Goal: Task Accomplishment & Management: Complete application form

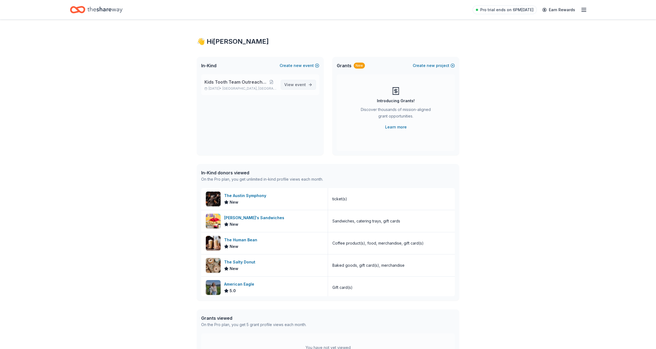
click at [288, 86] on span "View event" at bounding box center [295, 84] width 22 height 7
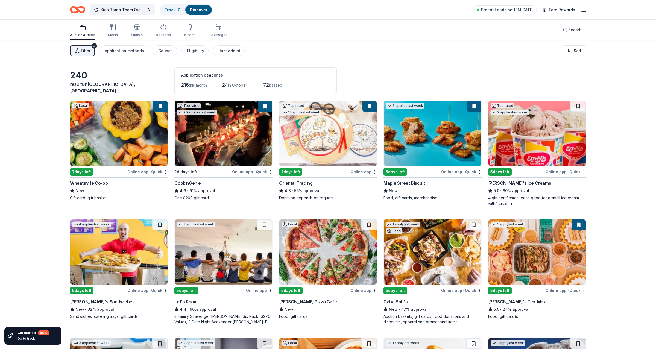
click at [585, 8] on icon "button" at bounding box center [584, 10] width 7 height 7
click at [151, 1] on div "Kids Tooth Team Outreach Gala Track · 7 Discover Pro trial ends on 1PM, 9/23 Ea…" at bounding box center [328, 9] width 560 height 19
click at [142, 11] on span "Kids Tooth Team Outreach Gala" at bounding box center [123, 10] width 44 height 7
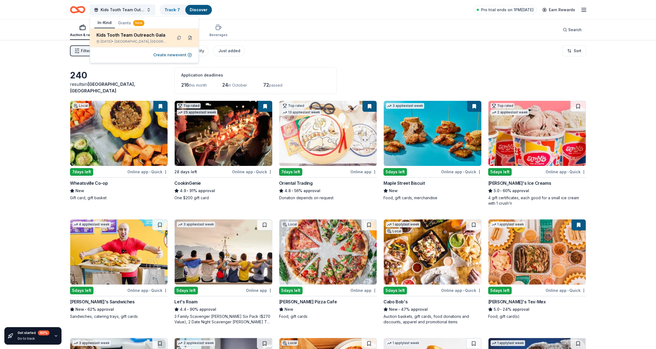
click at [191, 37] on button at bounding box center [190, 37] width 9 height 9
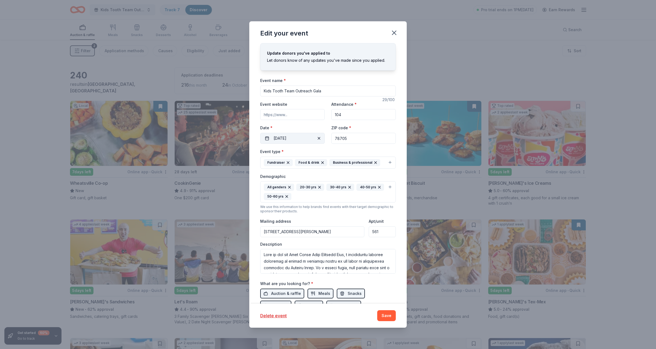
click at [294, 135] on button "10/23/2025" at bounding box center [292, 138] width 65 height 11
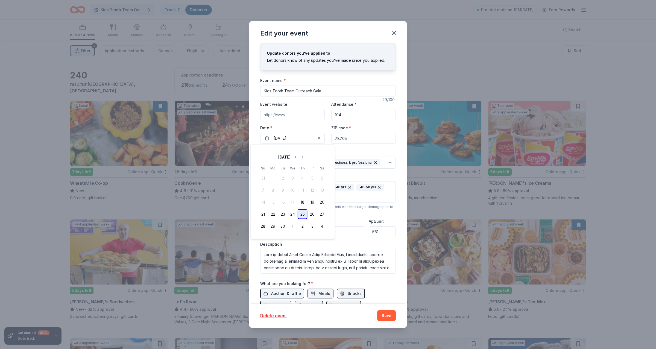
click at [305, 216] on button "25" at bounding box center [303, 214] width 10 height 10
click at [358, 228] on input "3400 Harmon Avenue, Austin, TX, 78705" at bounding box center [312, 231] width 104 height 11
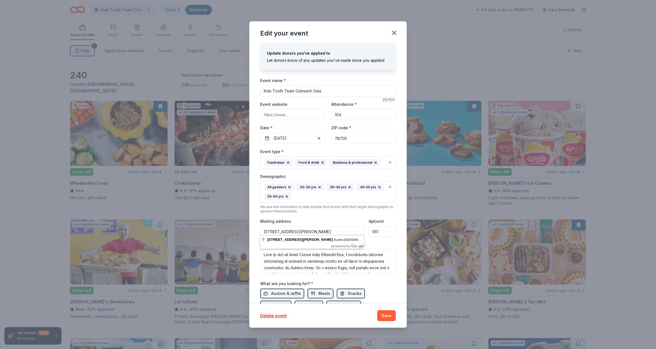
click at [352, 218] on div "Mailing address 3400 Harmon Avenue, Austin, TX, 78705" at bounding box center [312, 227] width 104 height 19
click at [383, 315] on button "Save" at bounding box center [386, 315] width 19 height 11
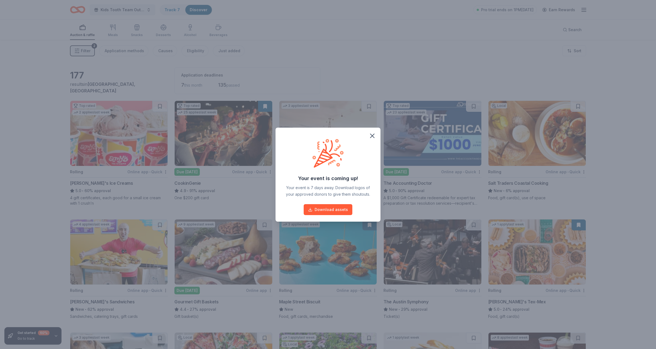
drag, startPoint x: 371, startPoint y: 136, endPoint x: 359, endPoint y: 167, distance: 33.5
click at [359, 167] on div "Your event is coming up! Your event is 7 days away. Download logos of your appr…" at bounding box center [328, 175] width 105 height 94
click at [371, 141] on button "button" at bounding box center [372, 136] width 12 height 12
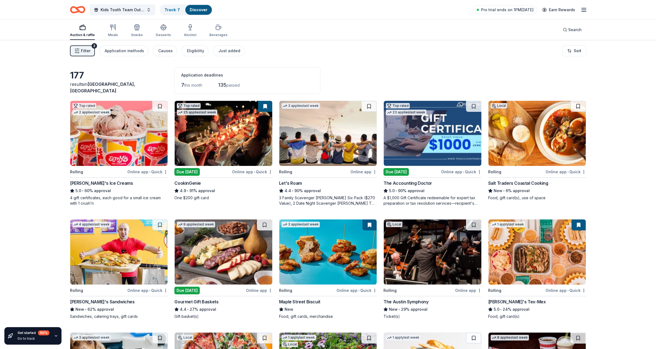
click at [145, 3] on div "Kids Tooth Team Outreach Gala Track · 7 Discover Pro trial ends on 1PM, 9/23 Ea…" at bounding box center [328, 9] width 560 height 19
click at [145, 7] on button "Kids Tooth Team Outreach Gala" at bounding box center [123, 9] width 66 height 11
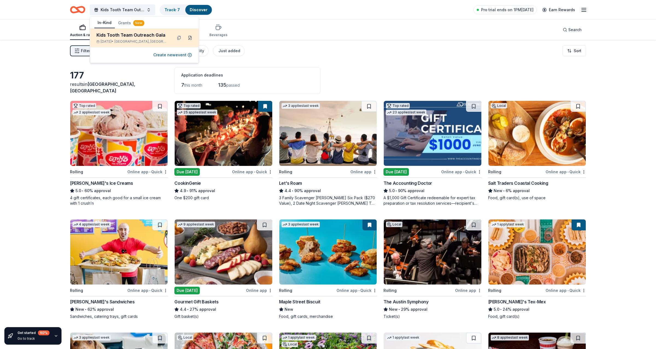
click at [192, 37] on button at bounding box center [190, 37] width 9 height 9
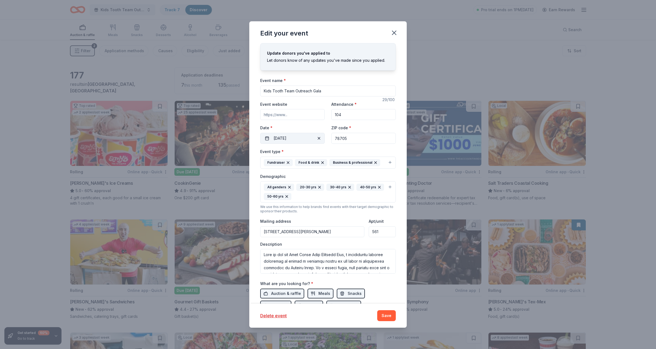
click at [310, 142] on button "09/25/2025" at bounding box center [292, 138] width 65 height 11
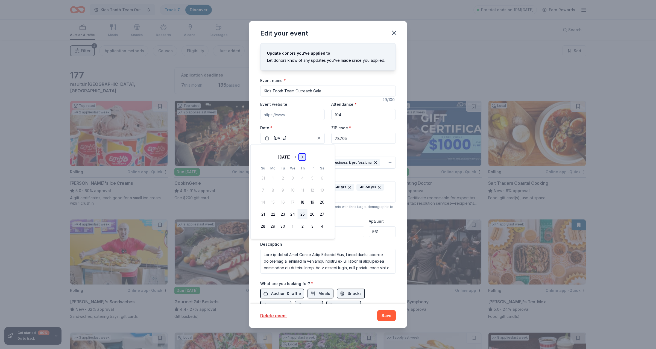
click at [306, 155] on button "Go to next month" at bounding box center [302, 157] width 8 height 8
click at [303, 215] on button "23" at bounding box center [303, 214] width 10 height 10
click at [351, 265] on textarea at bounding box center [328, 261] width 136 height 25
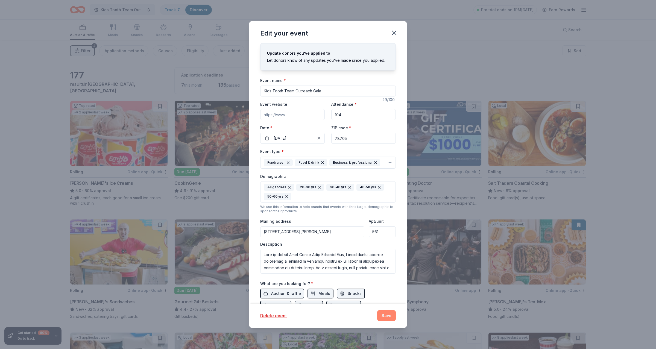
click at [384, 317] on button "Save" at bounding box center [386, 315] width 19 height 11
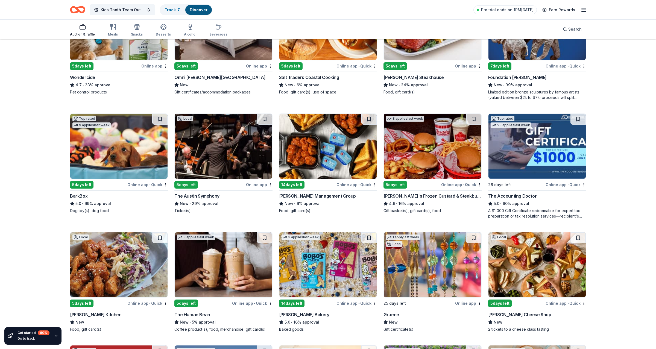
scroll to position [345, 0]
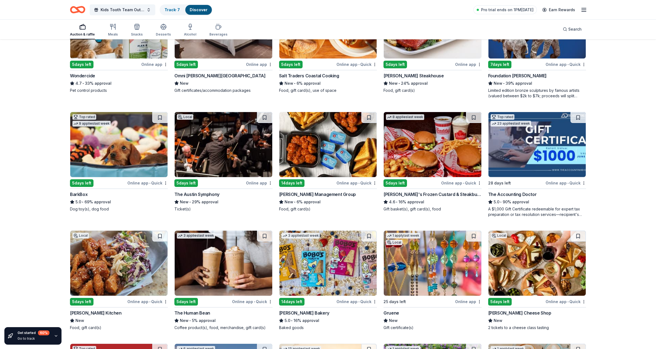
click at [528, 194] on div "The Accounting Doctor" at bounding box center [512, 194] width 49 height 7
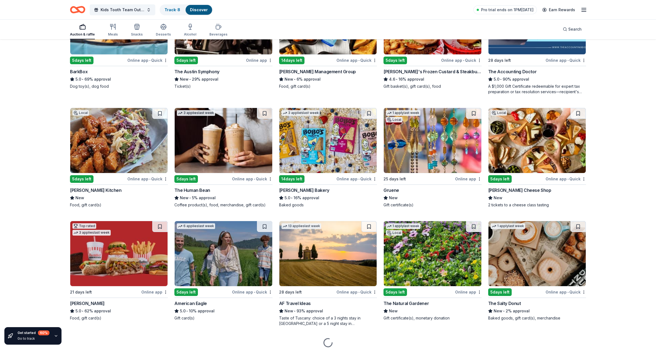
scroll to position [468, 0]
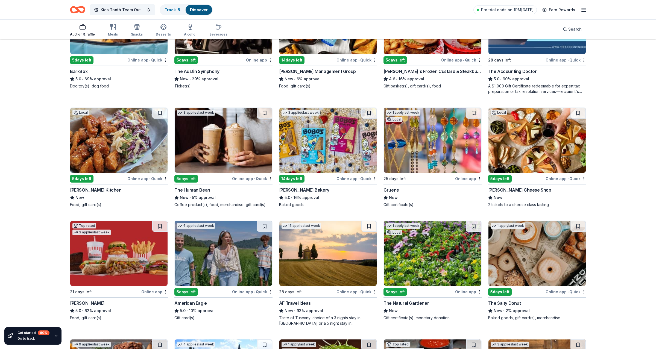
click at [410, 301] on div "The Natural Gardener" at bounding box center [406, 303] width 45 height 7
click at [310, 320] on div "Taste of Tuscany: choice of a 3 nights stay in Florence or a 5 night stay in Co…" at bounding box center [328, 320] width 98 height 11
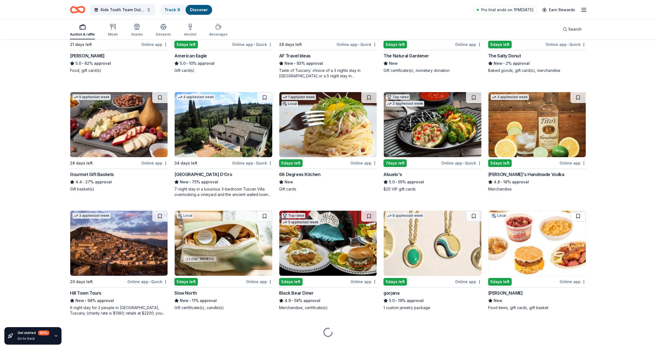
scroll to position [719, 0]
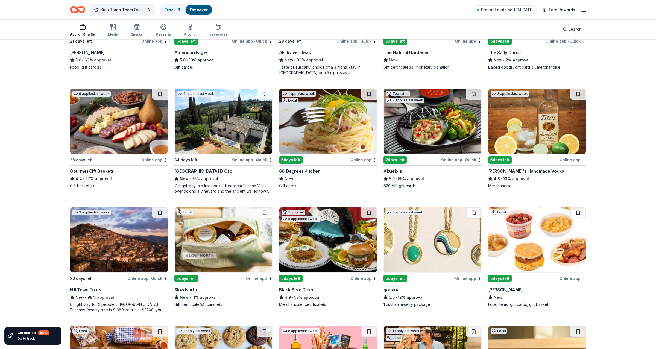
click at [235, 273] on div "Local 5 days left Online app Slow North New • 11% approval Gift certificate(s),…" at bounding box center [223, 257] width 98 height 100
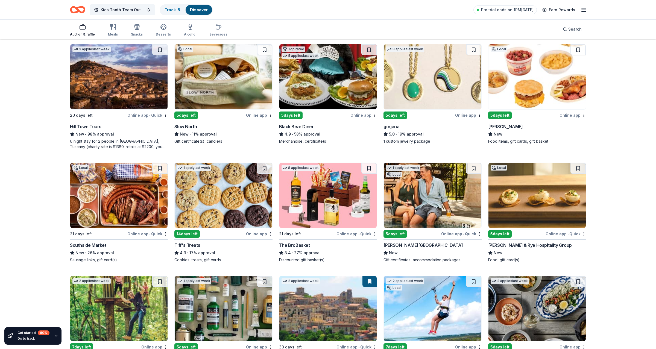
scroll to position [956, 0]
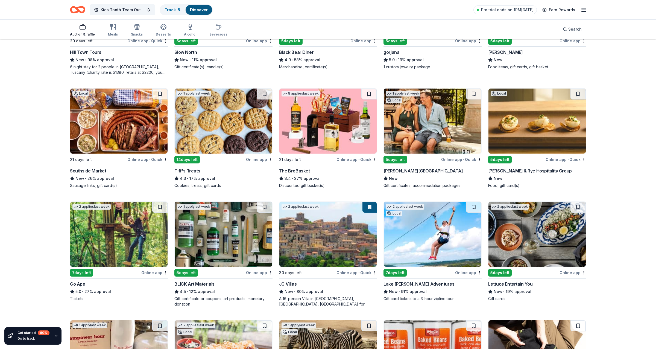
click at [221, 289] on div "4.5 • 12% approval" at bounding box center [223, 292] width 98 height 7
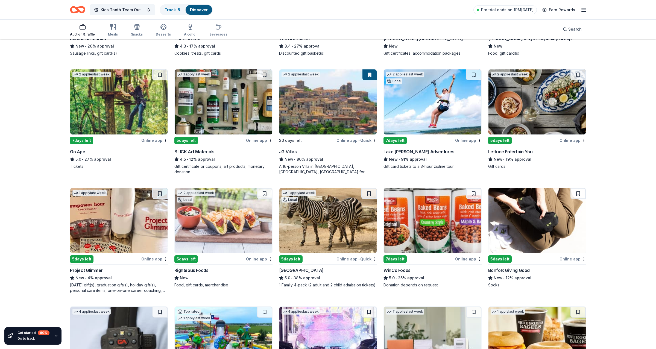
click at [138, 237] on img at bounding box center [118, 220] width 97 height 65
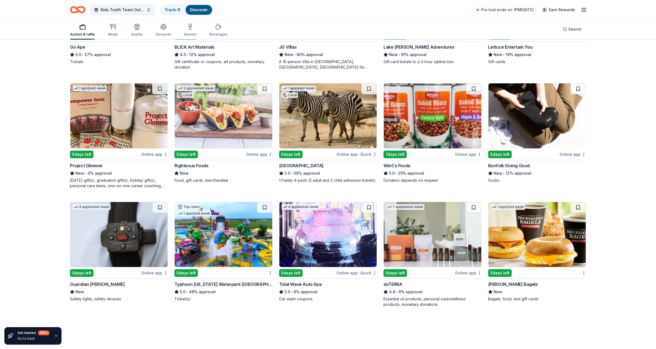
scroll to position [1194, 0]
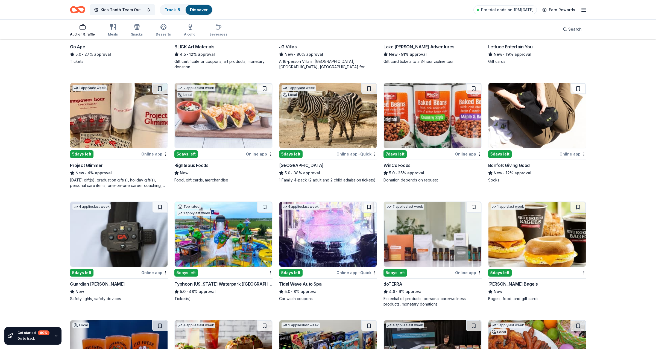
click at [247, 265] on div "Top rated 1 apply last week" at bounding box center [223, 235] width 98 height 66
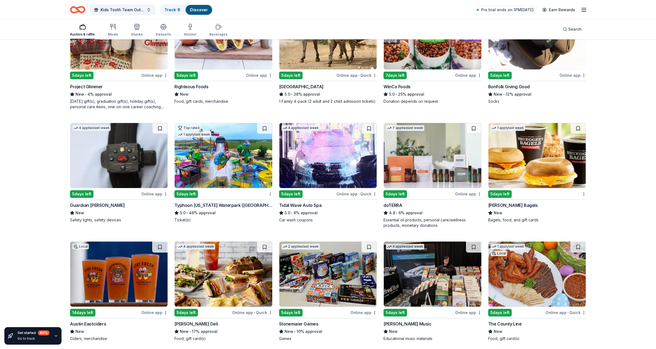
scroll to position [1274, 0]
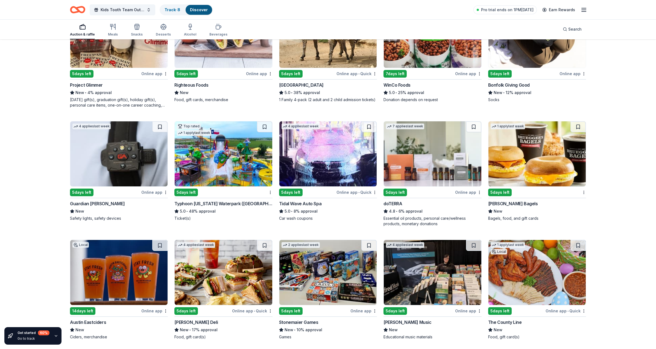
click at [304, 272] on img at bounding box center [327, 272] width 97 height 65
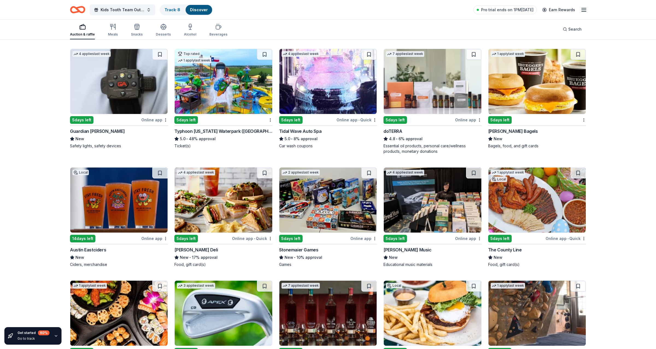
scroll to position [1420, 0]
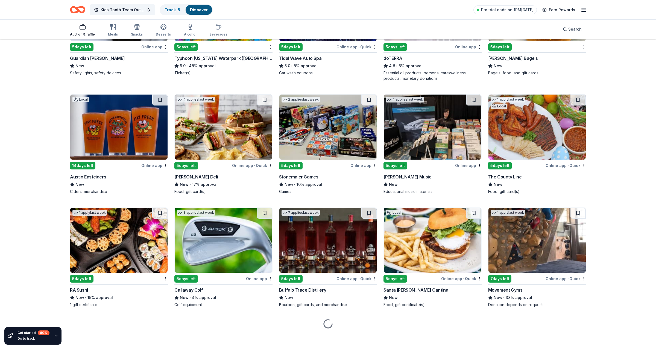
click at [515, 135] on img at bounding box center [537, 127] width 97 height 65
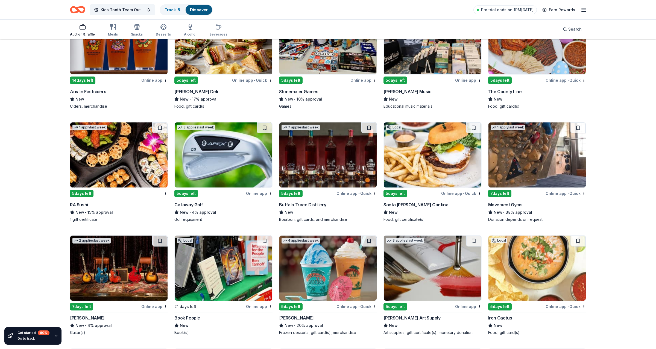
scroll to position [1506, 0]
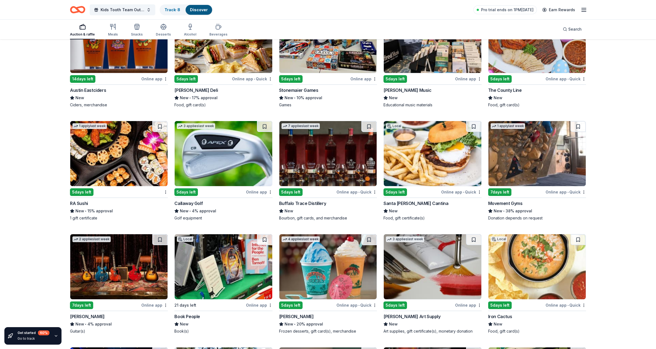
click at [127, 176] on img at bounding box center [118, 153] width 97 height 65
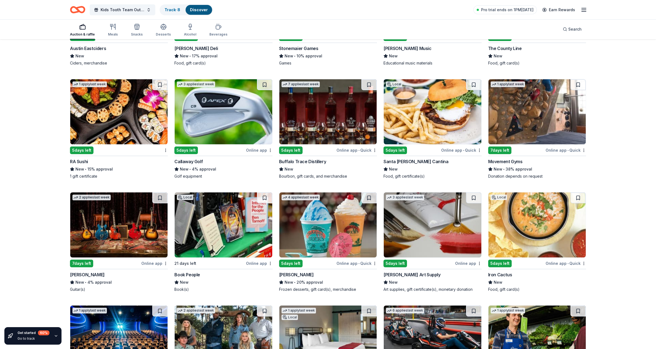
scroll to position [1556, 0]
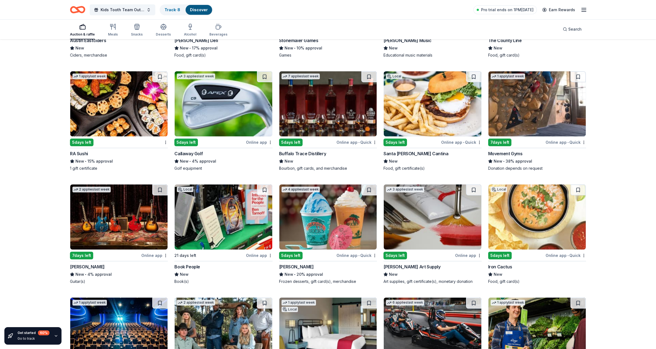
click at [101, 224] on img at bounding box center [118, 217] width 97 height 65
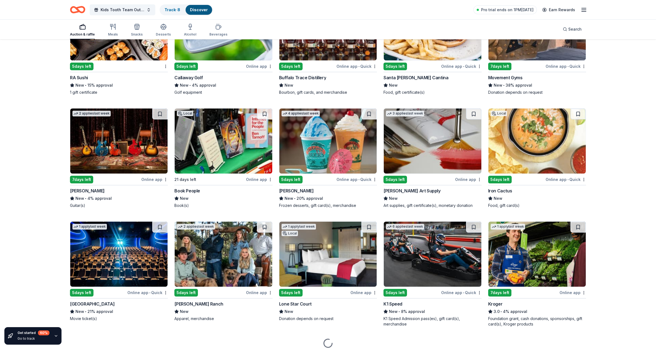
scroll to position [1634, 0]
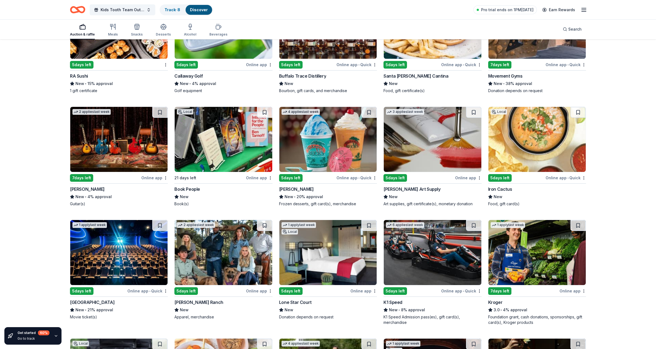
click at [438, 273] on img at bounding box center [432, 252] width 97 height 65
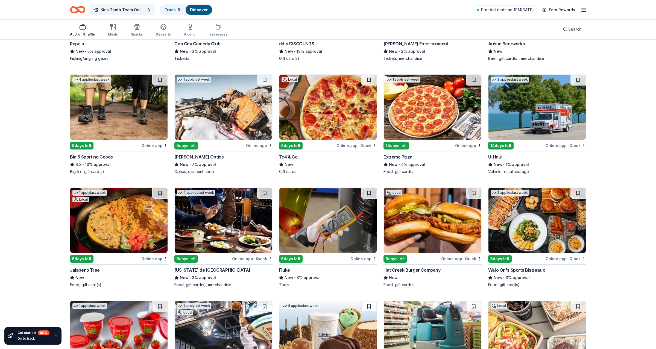
scroll to position [2554, 0]
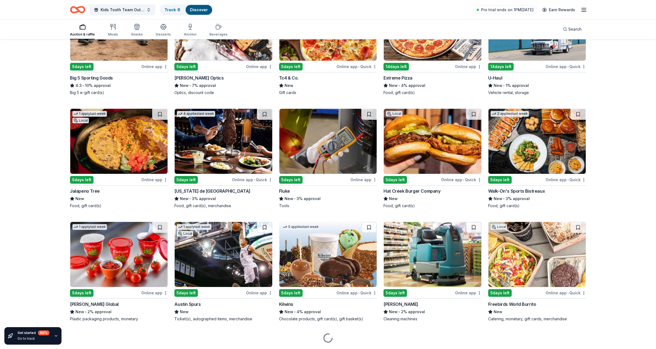
click at [219, 159] on img at bounding box center [223, 141] width 97 height 65
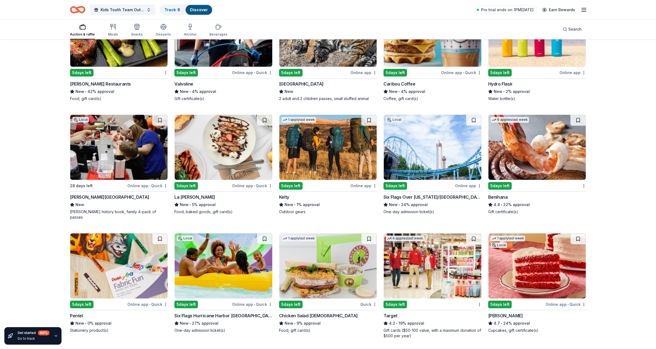
scroll to position [2889, 0]
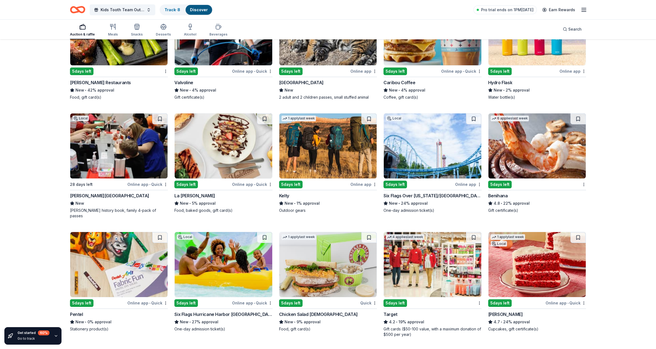
click at [86, 193] on div "Dr Pepper Museum" at bounding box center [109, 196] width 79 height 7
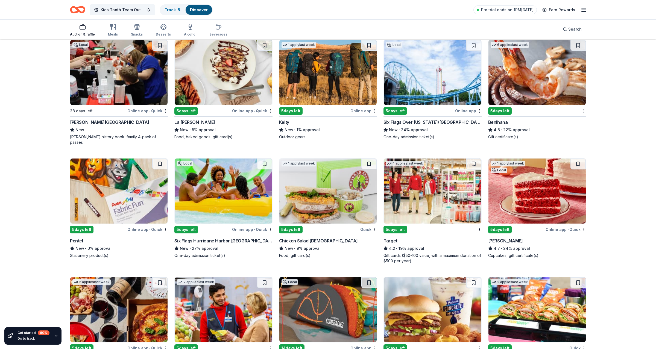
scroll to position [3030, 0]
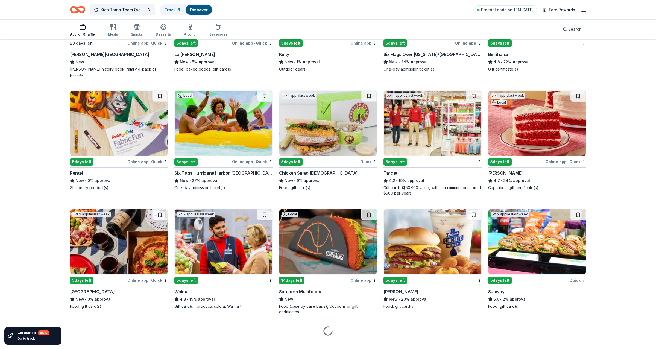
click at [231, 144] on img at bounding box center [223, 123] width 97 height 65
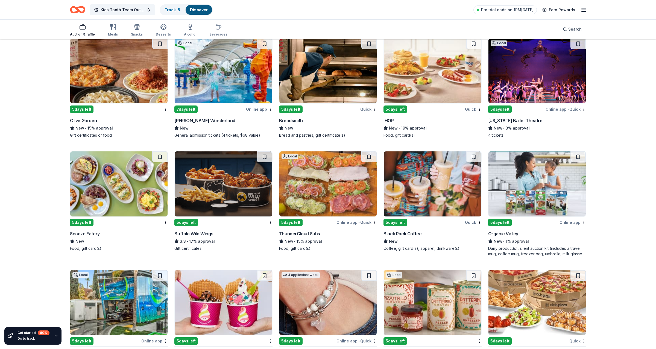
scroll to position [3488, 0]
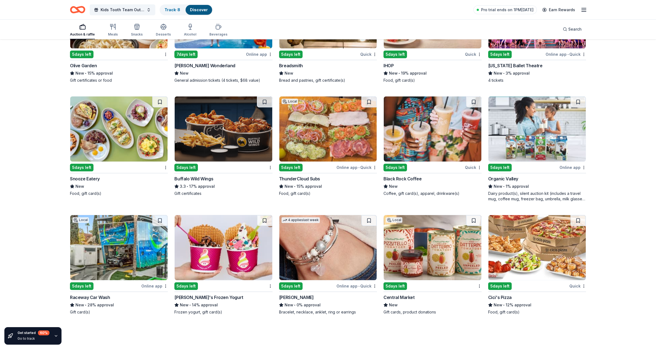
click at [517, 70] on div "New • 3% approval" at bounding box center [537, 73] width 98 height 7
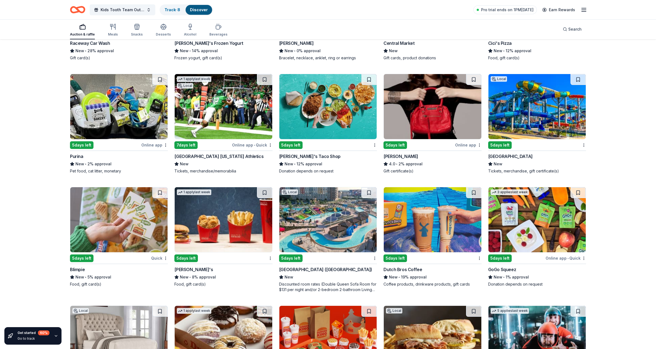
scroll to position [3743, 0]
click at [351, 228] on img at bounding box center [327, 219] width 97 height 65
click at [577, 27] on span "Search" at bounding box center [575, 29] width 13 height 7
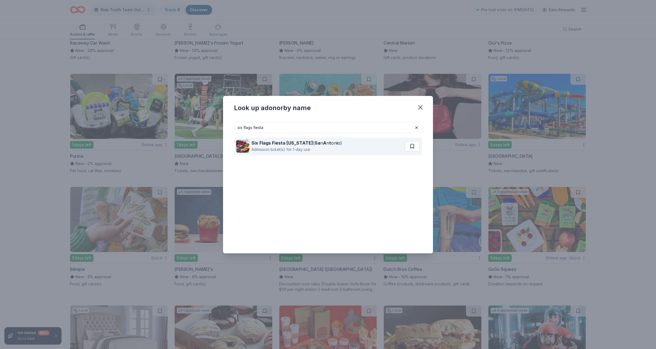
click at [369, 144] on div "Six Flags Fiesta Texas ( Sa n A n t on i o) Admission ticket(s) for 1-day use" at bounding box center [320, 147] width 168 height 18
click at [289, 132] on input "six flags fiesta" at bounding box center [328, 127] width 188 height 11
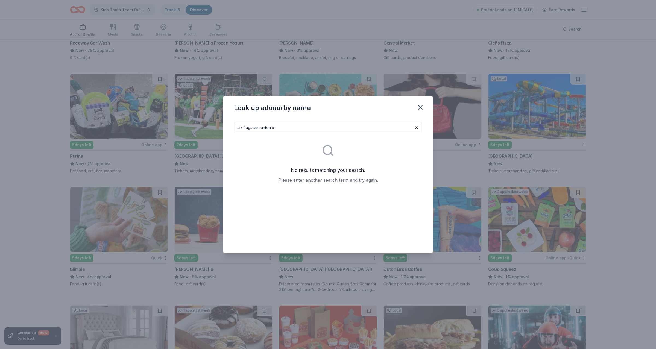
click at [255, 129] on input "six flags san antonio" at bounding box center [328, 127] width 188 height 11
drag, startPoint x: 255, startPoint y: 129, endPoint x: 307, endPoint y: 129, distance: 52.2
click at [307, 129] on input "six flags san antonio" at bounding box center [328, 127] width 188 height 11
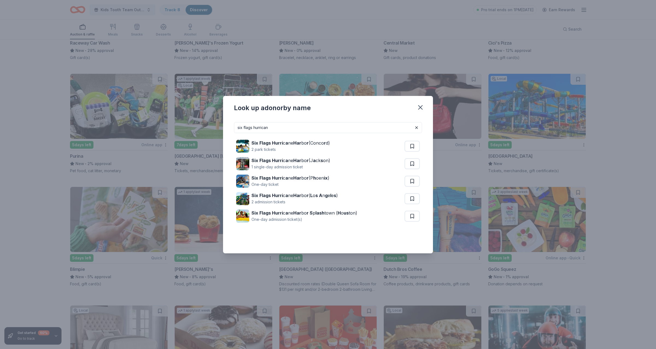
type input "six flags hurricane"
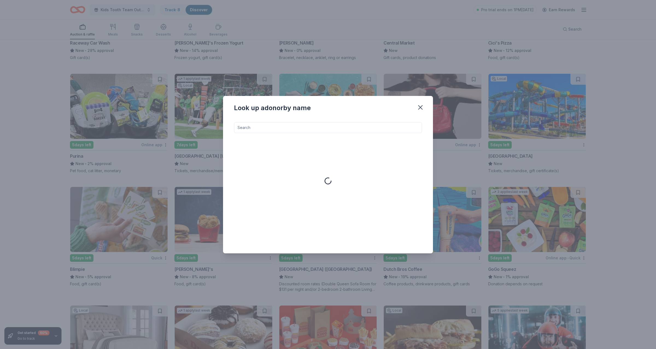
click at [260, 67] on div "Look up a donor by name" at bounding box center [328, 174] width 656 height 349
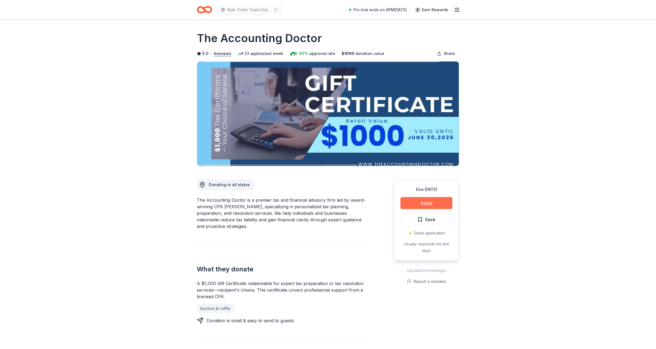
click at [424, 206] on button "Apply" at bounding box center [427, 203] width 52 height 12
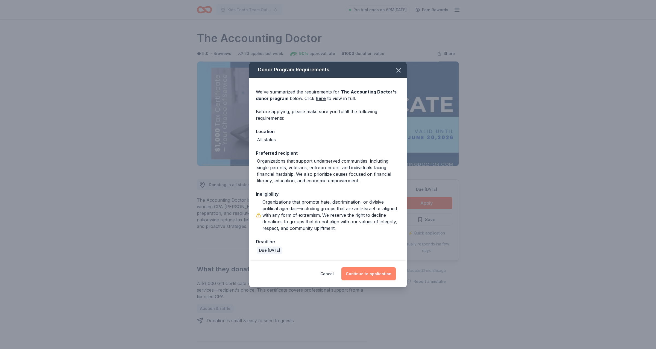
click at [367, 278] on button "Continue to application" at bounding box center [369, 273] width 54 height 13
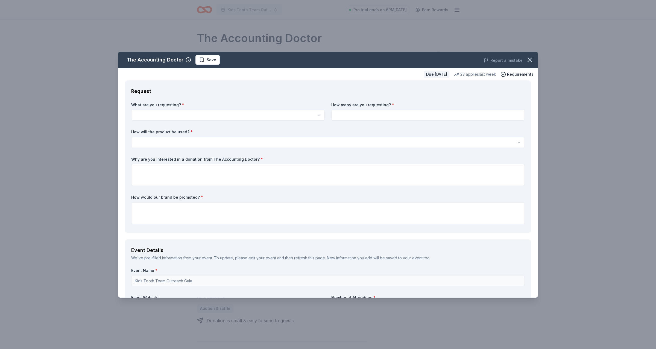
click at [214, 121] on div "What are you requesting? * A $1,000 Gift Certificate redeemable for expert tax …" at bounding box center [328, 164] width 394 height 124
click at [214, 118] on html "Kids Tooth Team Outreach Gala Pro trial ends on 6PM, 9/23 Earn Rewards Due in 2…" at bounding box center [328, 174] width 656 height 349
select select "A $1,000 Gift Certificate redeemable for expert tax preparation or tax resoluti…"
click at [346, 116] on input at bounding box center [428, 115] width 194 height 11
type input "1"
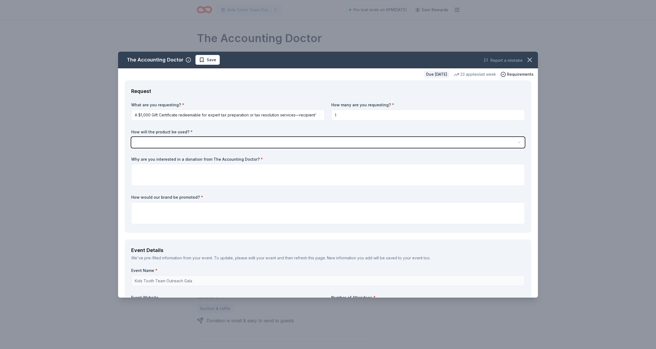
select select "raffleDoorPrize"
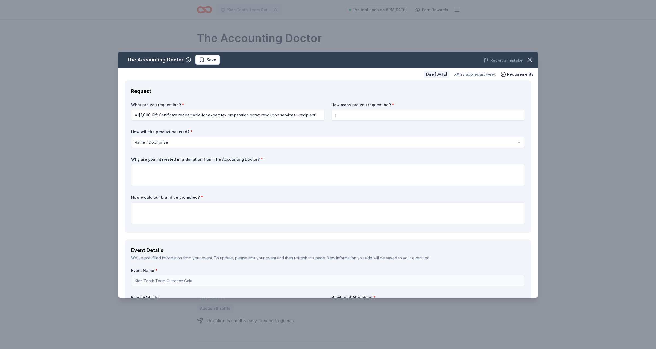
click at [272, 151] on div "What are you requesting? * A $1,000 Gift Certificate redeemable for expert tax …" at bounding box center [328, 164] width 394 height 124
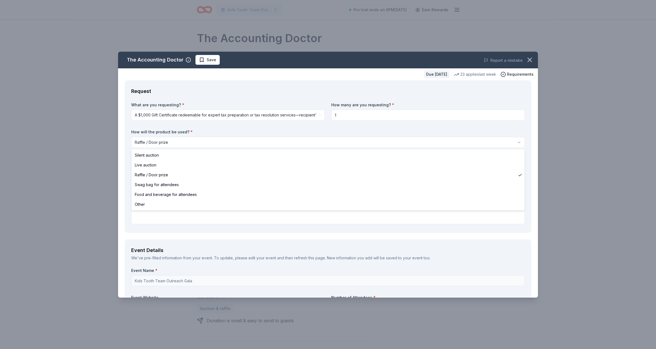
click at [272, 139] on html "Kids Tooth Team Outreach Gala Pro trial ends on 6PM, 9/23 Earn Rewards Due in 2…" at bounding box center [328, 174] width 656 height 349
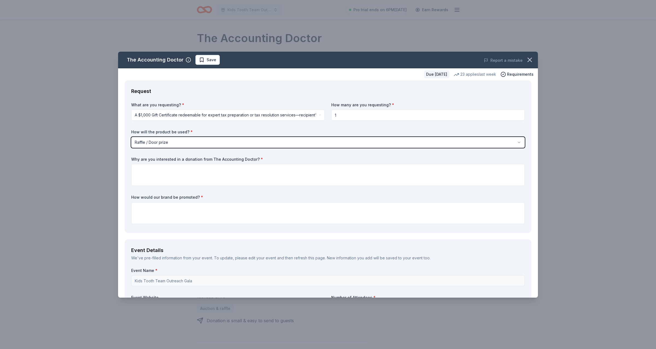
click at [271, 131] on html "Kids Tooth Team Outreach Gala Pro trial ends on 6PM, 9/23 Earn Rewards Due in 2…" at bounding box center [328, 174] width 656 height 349
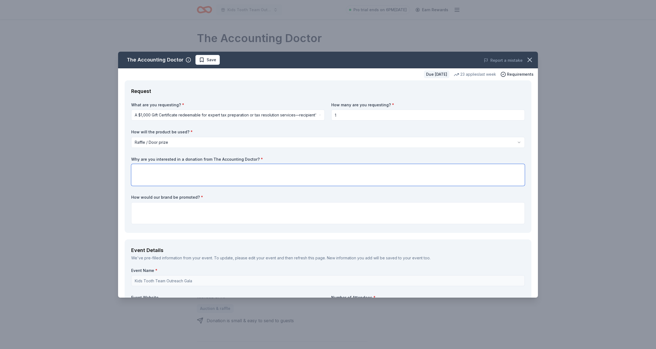
click at [234, 182] on textarea at bounding box center [328, 175] width 394 height 22
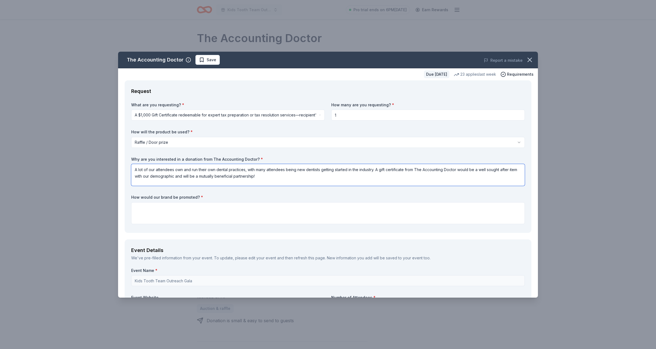
type textarea "A lot of our attendees own and run their own dental practices, with many attend…"
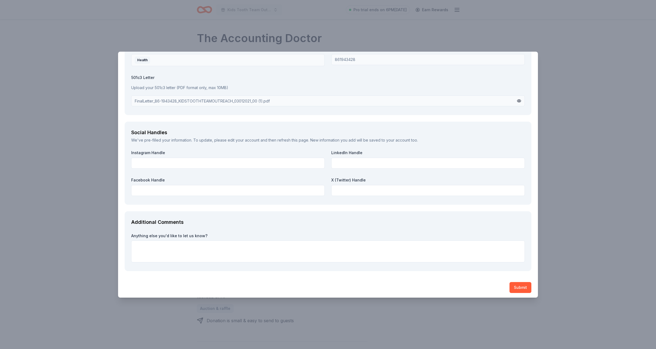
scroll to position [622, 0]
type textarea "In our agenda and on our screens around the event"
click at [519, 286] on button "Submit" at bounding box center [521, 286] width 22 height 11
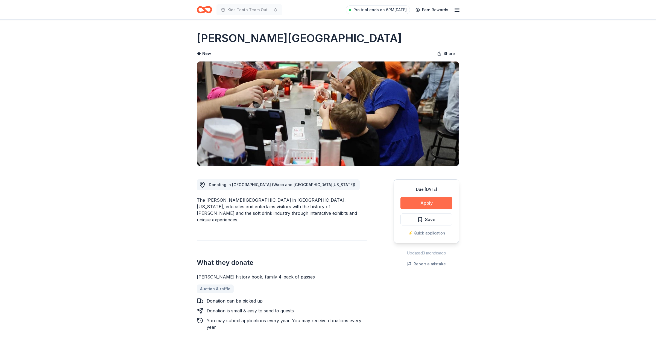
click at [423, 202] on button "Apply" at bounding box center [427, 203] width 52 height 12
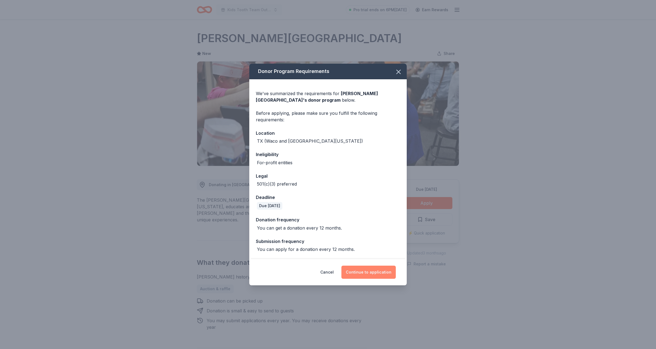
click at [374, 274] on button "Continue to application" at bounding box center [369, 272] width 54 height 13
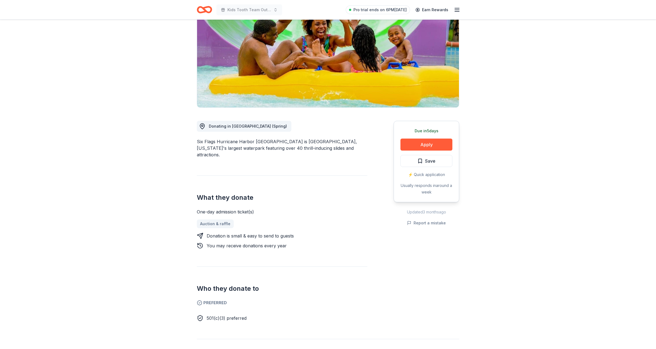
scroll to position [80, 0]
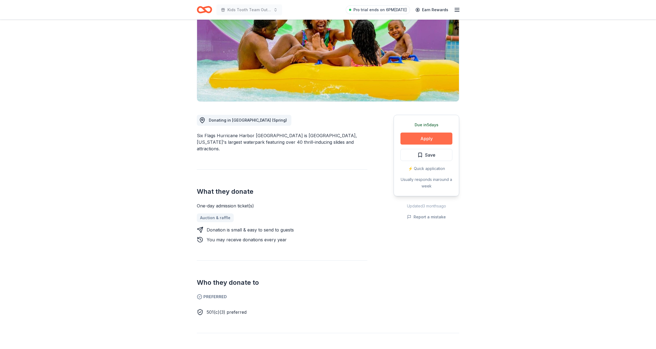
click at [435, 133] on button "Apply" at bounding box center [427, 139] width 52 height 12
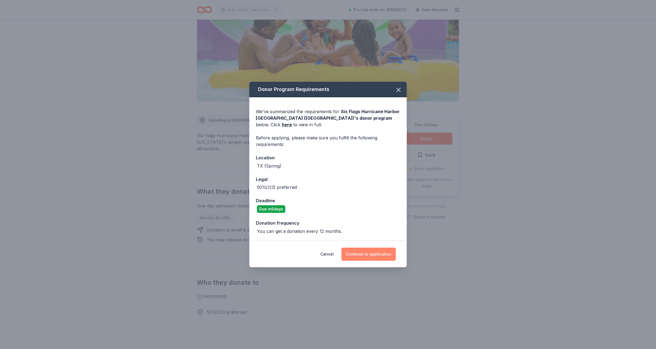
click at [366, 255] on button "Continue to application" at bounding box center [369, 254] width 54 height 13
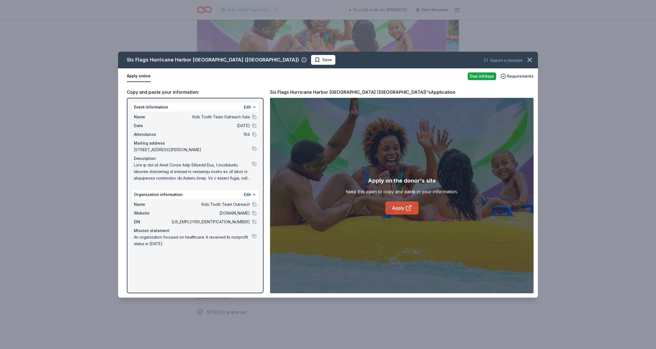
click at [396, 205] on link "Apply" at bounding box center [402, 208] width 33 height 13
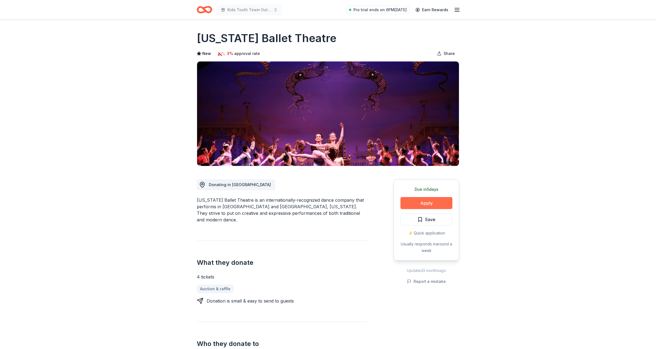
click at [420, 208] on button "Apply" at bounding box center [427, 203] width 52 height 12
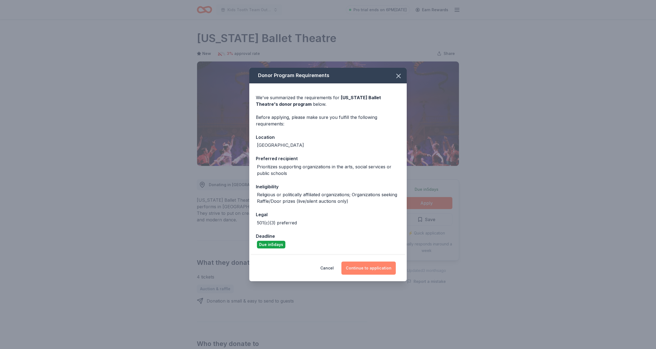
click at [359, 271] on button "Continue to application" at bounding box center [369, 268] width 54 height 13
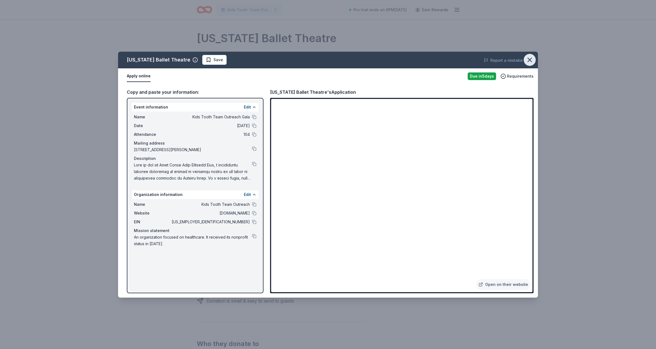
click at [527, 64] on button "button" at bounding box center [530, 60] width 12 height 12
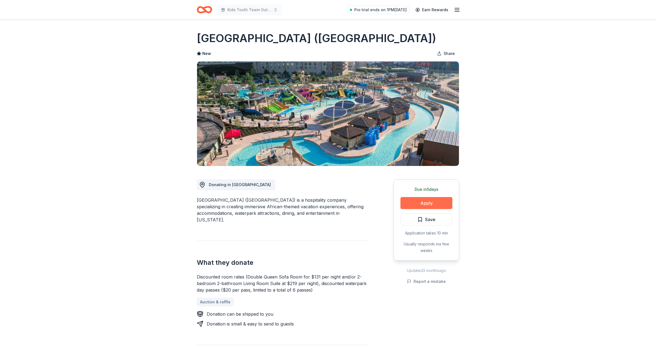
click at [423, 205] on button "Apply" at bounding box center [427, 203] width 52 height 12
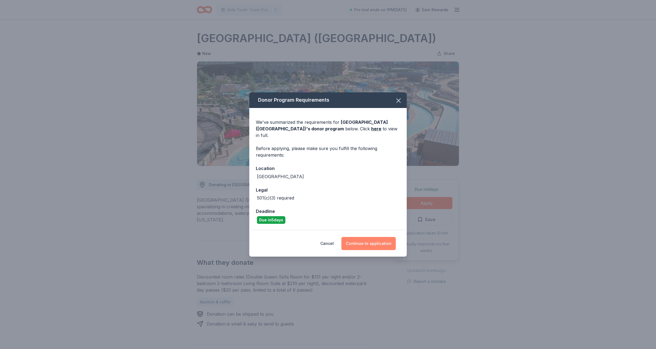
click at [363, 237] on button "Continue to application" at bounding box center [369, 243] width 54 height 13
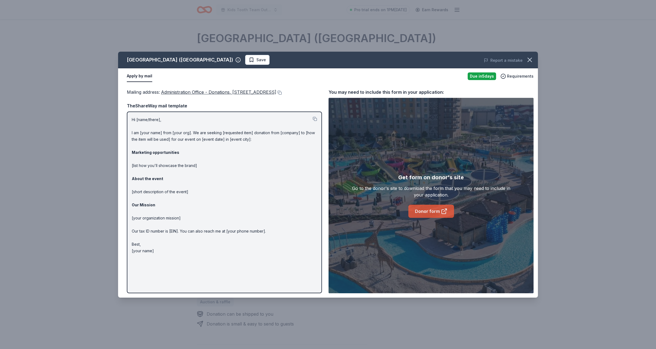
click at [436, 215] on link "Donor form" at bounding box center [432, 211] width 46 height 13
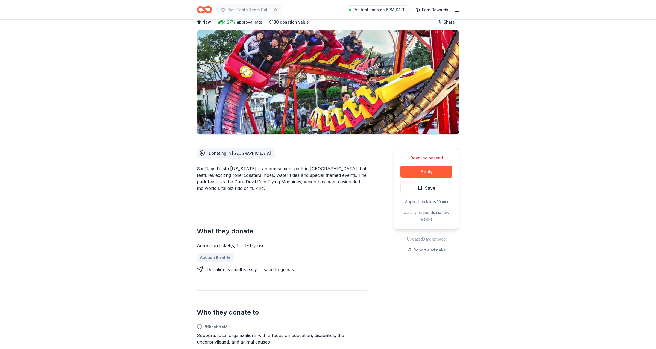
scroll to position [92, 0]
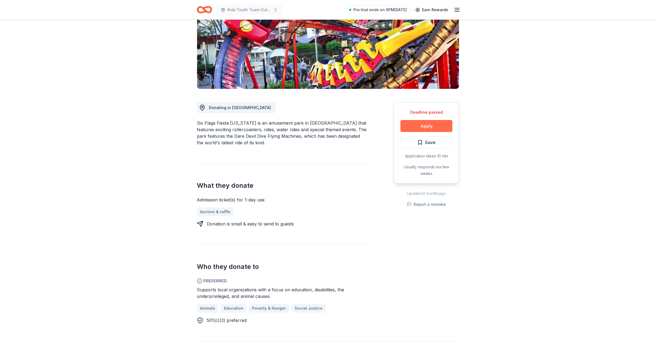
click at [425, 120] on button "Apply" at bounding box center [427, 126] width 52 height 12
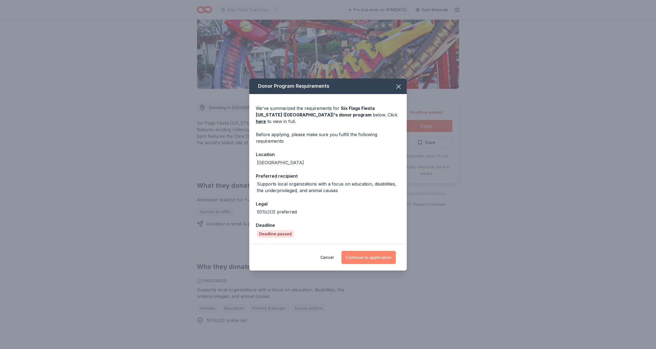
click at [355, 257] on button "Continue to application" at bounding box center [369, 257] width 54 height 13
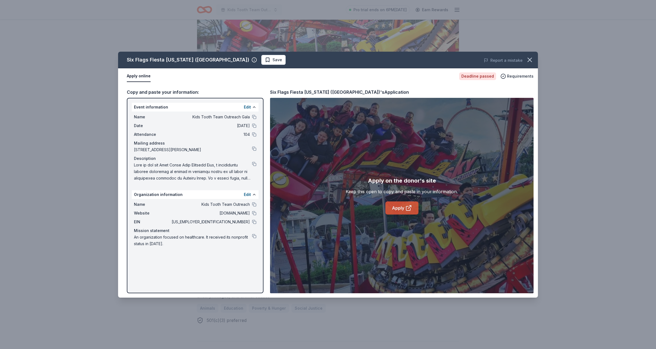
click at [403, 207] on link "Apply" at bounding box center [402, 208] width 33 height 13
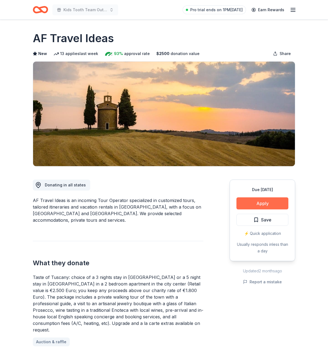
click at [264, 205] on button "Apply" at bounding box center [263, 203] width 52 height 12
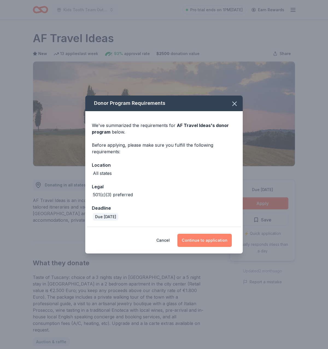
click at [214, 241] on button "Continue to application" at bounding box center [204, 240] width 54 height 13
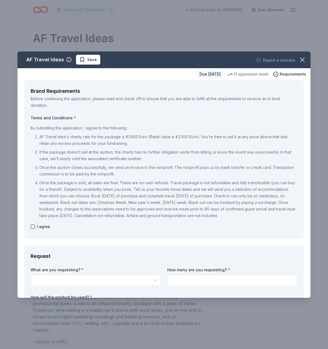
click at [45, 226] on div "Brand Requirements Before continuing the application, please read and check off…" at bounding box center [164, 159] width 280 height 159
click at [47, 224] on div "Terms and Conditions * By submitting this application, I agree to the following…" at bounding box center [164, 173] width 267 height 117
click at [44, 223] on span "I agree" at bounding box center [43, 226] width 13 height 7
click at [36, 223] on div "I agree" at bounding box center [164, 226] width 267 height 7
click at [32, 224] on button "button" at bounding box center [33, 226] width 4 height 4
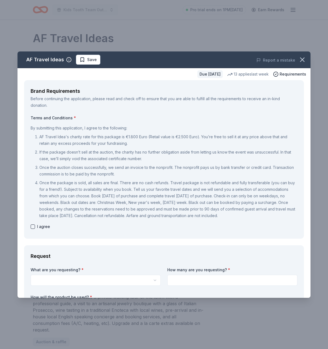
checkbox input "true"
click at [48, 271] on html "Kids Tooth Team Outreach Gala Pro trial ends on 1PM[DATE] Earn Rewards Due [DAT…" at bounding box center [164, 174] width 328 height 349
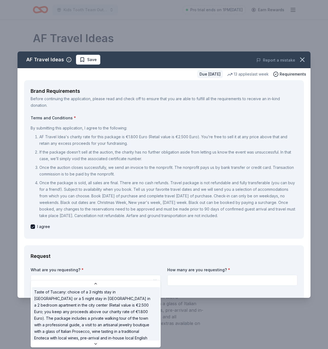
scroll to position [11, 0]
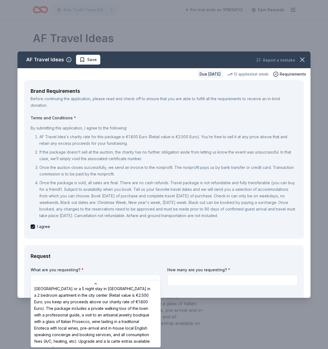
select select "Taste of Tuscany: choice of a 3 nights stay in [GEOGRAPHIC_DATA] or a 5 night s…"
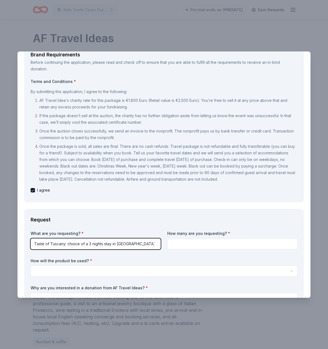
scroll to position [45, 0]
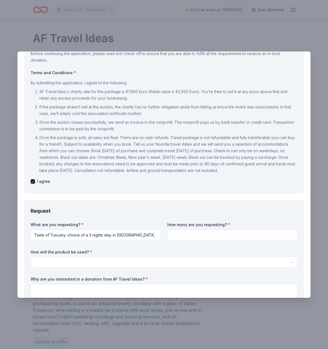
click at [180, 232] on input at bounding box center [232, 234] width 130 height 11
type input "1"
click at [163, 261] on body "Kids Tooth Team Outreach Gala Pro trial ends on 1PM[DATE] Earn Rewards Due [DAT…" at bounding box center [164, 174] width 328 height 349
click at [155, 258] on html "Kids Tooth Team Outreach Gala Pro trial ends on 1PM[DATE] Earn Rewards Due [DAT…" at bounding box center [164, 174] width 328 height 349
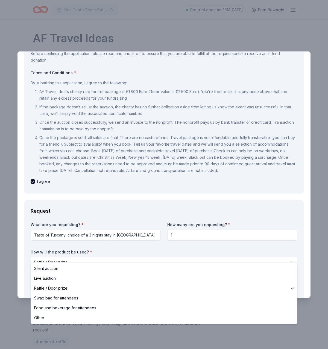
select select "liveAuction"
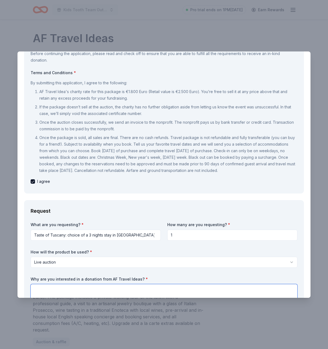
click at [143, 284] on textarea at bounding box center [164, 295] width 267 height 22
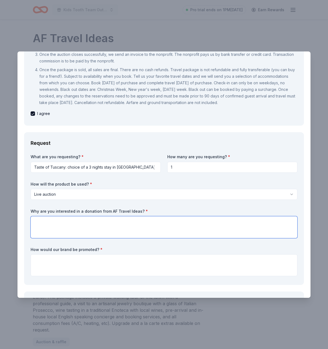
scroll to position [114, 0]
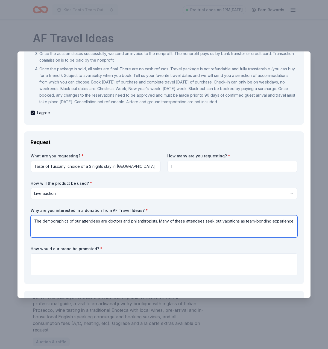
click at [185, 215] on textarea "The demographics of our attendees are doctors and philanthropists. Many of thes…" at bounding box center [164, 226] width 267 height 22
drag, startPoint x: 185, startPoint y: 213, endPoint x: 182, endPoint y: 215, distance: 4.1
click at [182, 215] on textarea "The demographics of our attendees are doctors and philanthropists. Many of thes…" at bounding box center [164, 226] width 267 height 22
click at [177, 215] on textarea "The demographics of our attendees are doctors and philanthropists. Many of thes…" at bounding box center [164, 226] width 267 height 22
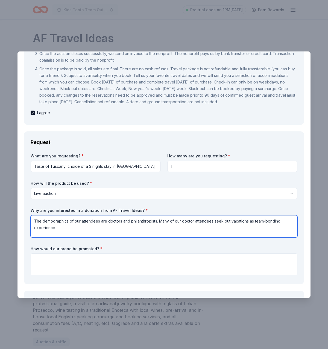
click at [177, 215] on textarea "The demographics of our attendees are doctors and philanthropists. Many of our …" at bounding box center [164, 226] width 267 height 22
click at [247, 216] on textarea "The demographics of our attendees are doctors and philanthropists. Many of our …" at bounding box center [164, 226] width 267 height 22
click at [249, 216] on textarea "The demographics of our attendees are doctors and philanthropists. Many of our …" at bounding box center [164, 226] width 267 height 22
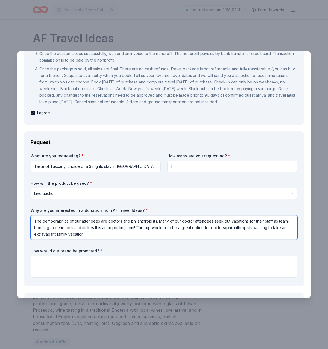
type textarea "The demographics of our attendees are doctors and philanthropists. Many of our …"
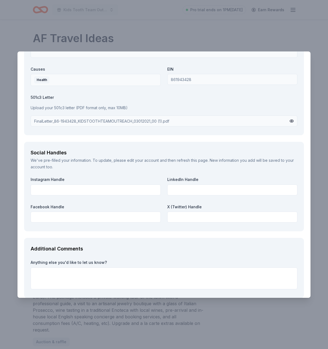
scroll to position [822, 0]
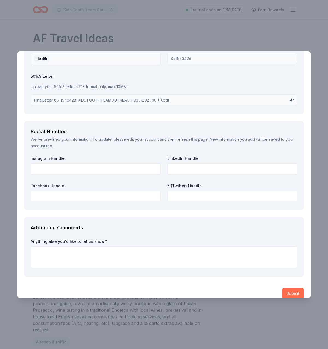
type textarea "On our agenda and screens across gala."
click at [292, 288] on button "Submit" at bounding box center [293, 293] width 22 height 11
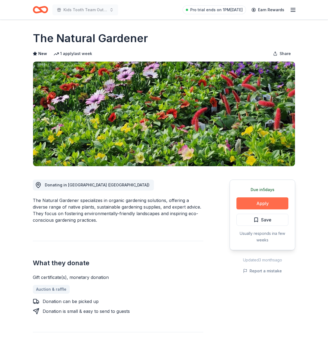
click at [251, 201] on button "Apply" at bounding box center [263, 203] width 52 height 12
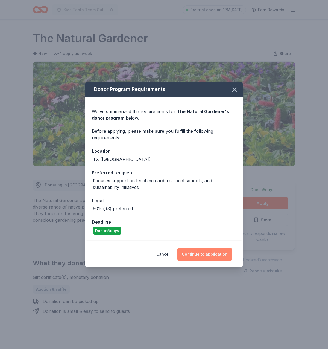
click at [201, 255] on button "Continue to application" at bounding box center [204, 253] width 54 height 13
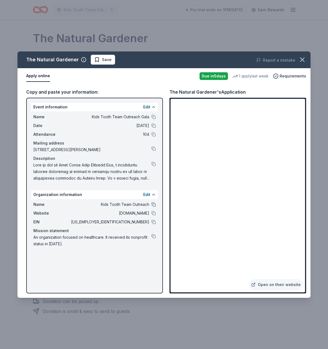
click at [155, 204] on button at bounding box center [154, 204] width 4 height 4
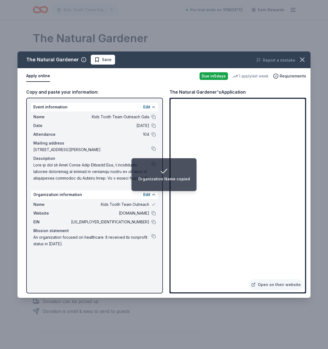
click at [151, 148] on span "[STREET_ADDRESS][PERSON_NAME]" at bounding box center [92, 149] width 118 height 7
click at [153, 148] on button at bounding box center [154, 148] width 4 height 4
click at [188, 172] on div "Event Mailing Address copied" at bounding box center [163, 174] width 57 height 15
click at [150, 207] on div "Name Kids Tooth Team Outreach Website kidstoothteamoutreach.org EIN 86-1943428 …" at bounding box center [94, 224] width 127 height 50
click at [150, 210] on div "Website kidstoothteamoutreach.org" at bounding box center [94, 213] width 123 height 7
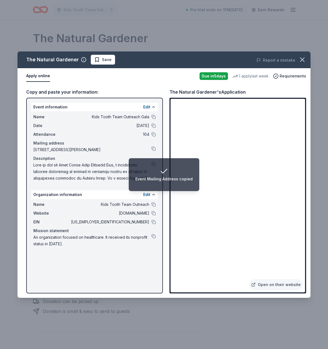
click at [150, 210] on div "Website kidstoothteamoutreach.org" at bounding box center [94, 213] width 123 height 7
click at [151, 210] on div "Website kidstoothteamoutreach.org" at bounding box center [94, 213] width 123 height 7
click at [152, 212] on button at bounding box center [154, 213] width 4 height 4
click at [187, 179] on div "Organization Website copied" at bounding box center [164, 179] width 56 height 7
click at [184, 182] on div "Organization Website copied" at bounding box center [164, 179] width 56 height 7
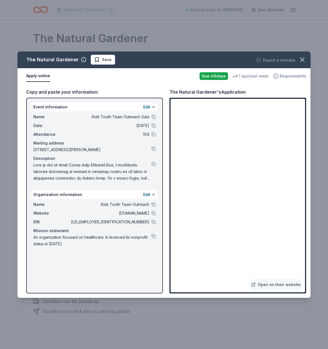
click at [279, 74] on icon "button" at bounding box center [275, 75] width 5 height 5
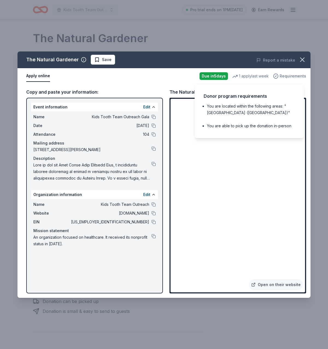
click at [279, 74] on icon "button" at bounding box center [275, 75] width 5 height 5
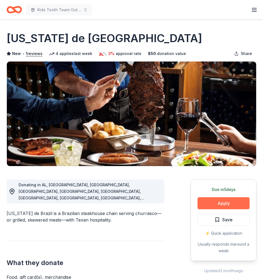
click at [205, 206] on button "Apply" at bounding box center [223, 203] width 52 height 12
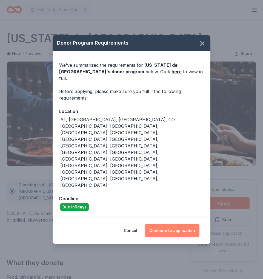
click at [173, 224] on button "Continue to application" at bounding box center [172, 230] width 54 height 13
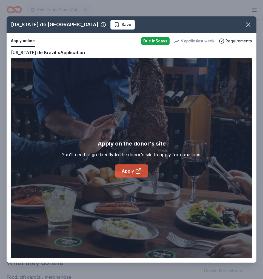
click at [131, 175] on link "Apply" at bounding box center [131, 170] width 33 height 13
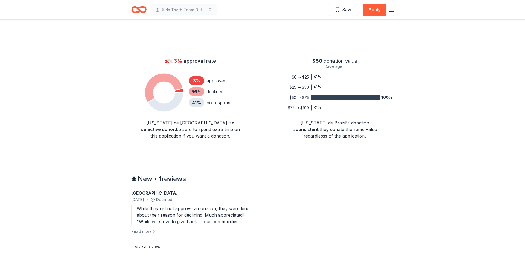
scroll to position [360, 0]
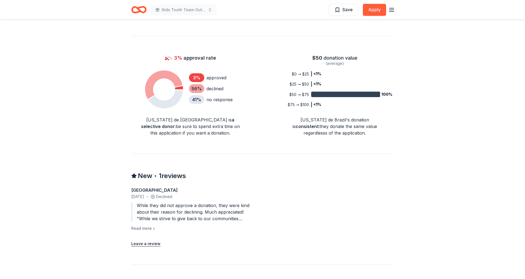
click at [151, 209] on div "Wellington June 2024 • Declined While they did not approve a donation, they wer…" at bounding box center [190, 209] width 118 height 45
click at [151, 225] on button "Read more" at bounding box center [143, 228] width 25 height 7
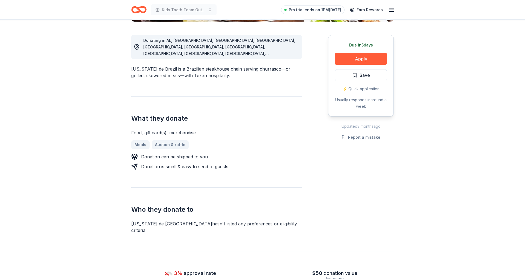
scroll to position [120, 0]
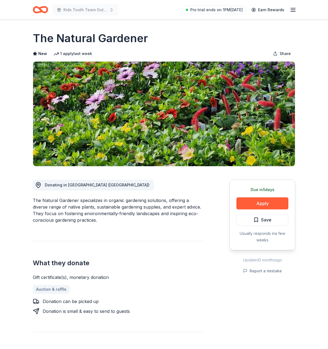
click at [121, 39] on h1 "The Natural Gardener" at bounding box center [90, 38] width 115 height 15
click at [75, 40] on h1 "The Natural Gardener" at bounding box center [90, 38] width 115 height 15
click at [75, 41] on h1 "The Natural Gardener" at bounding box center [90, 38] width 115 height 15
click at [75, 40] on h1 "The Natural Gardener" at bounding box center [90, 38] width 115 height 15
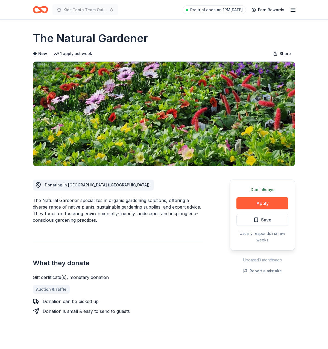
drag, startPoint x: 75, startPoint y: 40, endPoint x: 167, endPoint y: 39, distance: 91.9
click at [75, 40] on h1 "The Natural Gardener" at bounding box center [90, 38] width 115 height 15
drag, startPoint x: 170, startPoint y: 39, endPoint x: 39, endPoint y: 40, distance: 131.0
click at [40, 40] on div "The Natural Gardener" at bounding box center [164, 38] width 263 height 15
click at [35, 199] on div "The Natural Gardener specializes in organic gardening solutions, offering a div…" at bounding box center [118, 210] width 171 height 26
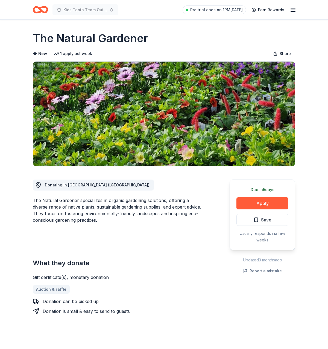
drag, startPoint x: 35, startPoint y: 199, endPoint x: 79, endPoint y: 199, distance: 43.5
click at [79, 199] on div "The Natural Gardener specializes in organic gardening solutions, offering a div…" at bounding box center [118, 210] width 171 height 26
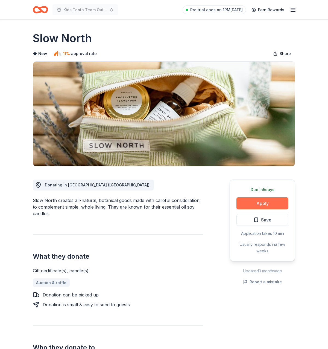
click at [251, 204] on button "Apply" at bounding box center [263, 203] width 52 height 12
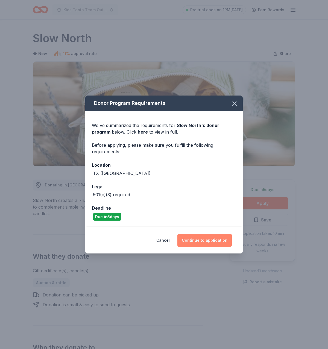
click at [214, 244] on button "Continue to application" at bounding box center [204, 240] width 54 height 13
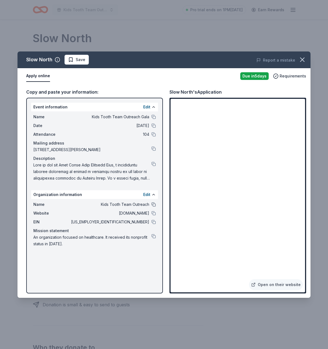
click at [152, 203] on button at bounding box center [154, 204] width 4 height 4
click at [156, 219] on div "EIN [US_EMPLOYER_IDENTIFICATION_NUMBER]" at bounding box center [94, 222] width 123 height 7
click at [156, 220] on div at bounding box center [154, 222] width 4 height 4
click at [156, 221] on button at bounding box center [154, 222] width 4 height 4
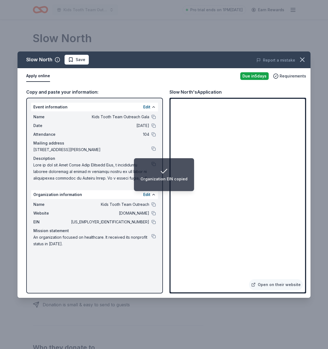
click at [128, 232] on div "Mission statement" at bounding box center [94, 230] width 123 height 7
click at [302, 58] on icon "button" at bounding box center [303, 60] width 8 height 8
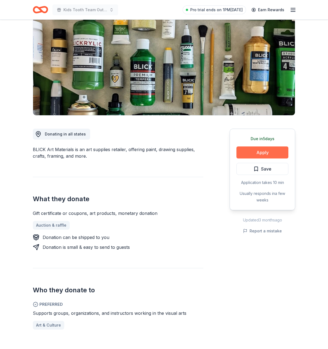
scroll to position [58, 0]
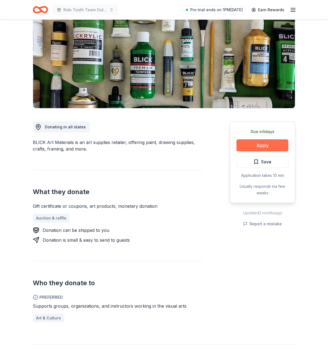
click at [254, 149] on button "Apply" at bounding box center [263, 145] width 52 height 12
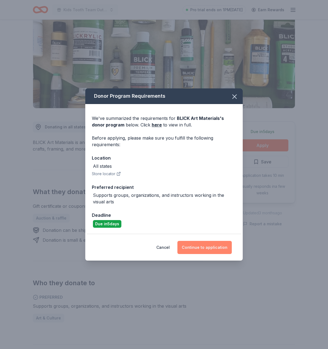
drag, startPoint x: 236, startPoint y: 99, endPoint x: 181, endPoint y: 242, distance: 153.1
click at [181, 242] on div "Donor Program Requirements We've summarized the requirements for BLICK Art Mate…" at bounding box center [164, 174] width 158 height 172
click at [192, 243] on button "Continue to application" at bounding box center [204, 247] width 54 height 13
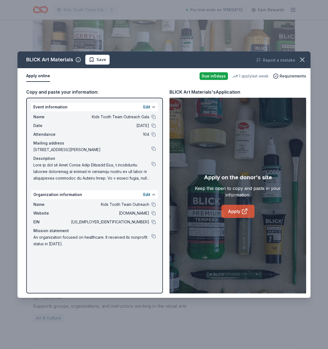
click at [253, 212] on link "Apply" at bounding box center [238, 211] width 33 height 13
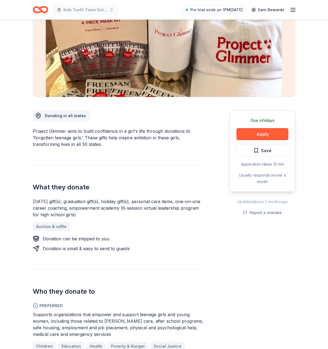
scroll to position [94, 0]
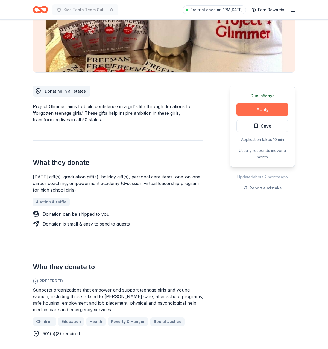
click at [259, 105] on button "Apply" at bounding box center [263, 109] width 52 height 12
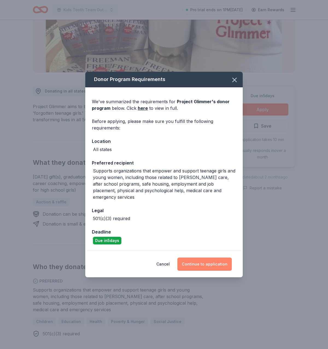
click at [203, 259] on button "Continue to application" at bounding box center [204, 263] width 54 height 13
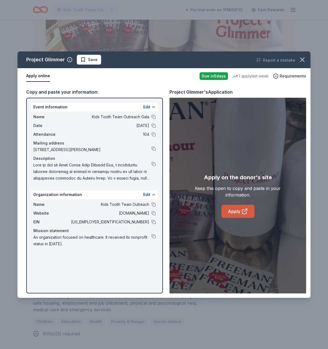
click at [239, 217] on link "Apply" at bounding box center [238, 211] width 33 height 13
click at [152, 225] on div "Name Kids Tooth Team Outreach Website kidstoothteamoutreach.org EIN 86-1943428 …" at bounding box center [94, 224] width 127 height 50
click at [154, 222] on button at bounding box center [154, 222] width 4 height 4
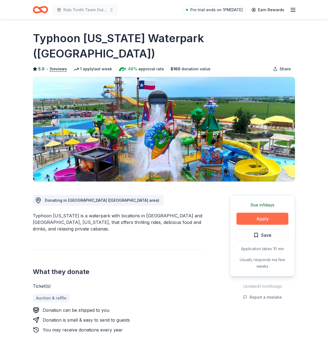
click at [249, 212] on button "Apply" at bounding box center [263, 218] width 52 height 12
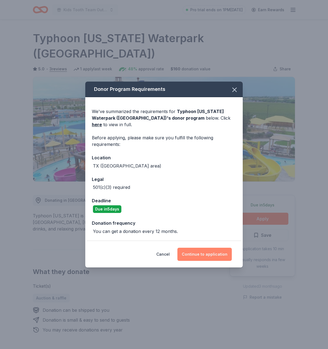
click at [212, 250] on button "Continue to application" at bounding box center [204, 253] width 54 height 13
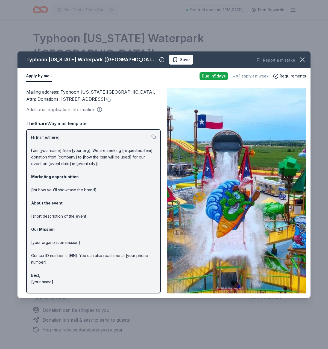
click at [215, 208] on img at bounding box center [236, 190] width 139 height 205
click at [173, 59] on span "Save" at bounding box center [181, 59] width 17 height 7
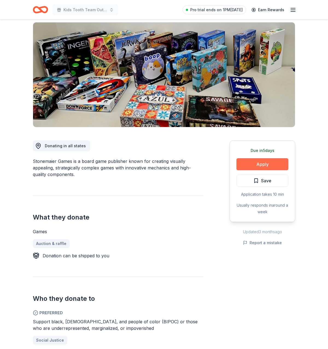
scroll to position [45, 0]
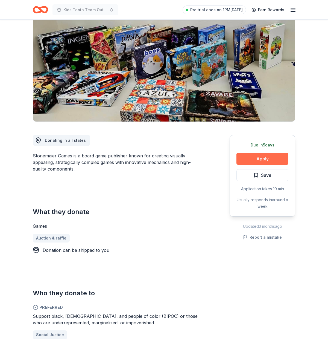
click at [246, 157] on button "Apply" at bounding box center [263, 159] width 52 height 12
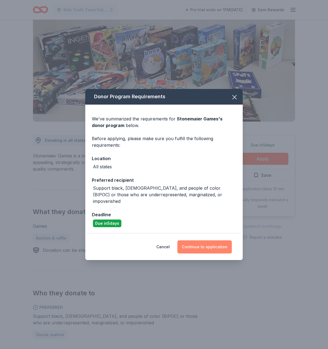
click at [208, 247] on button "Continue to application" at bounding box center [204, 246] width 54 height 13
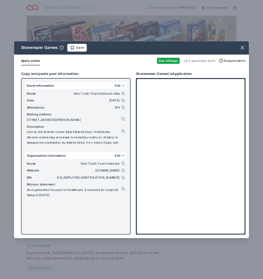
scroll to position [45, 0]
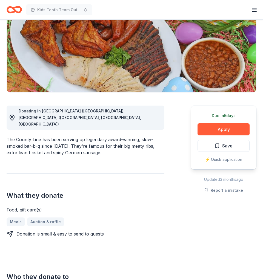
scroll to position [137, 0]
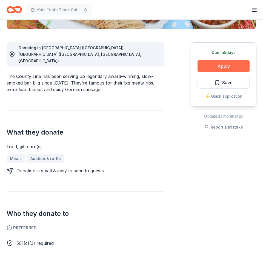
click at [226, 62] on button "Apply" at bounding box center [223, 66] width 52 height 12
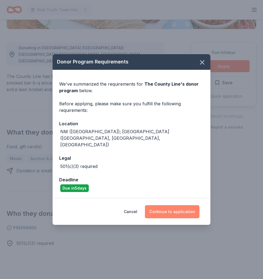
click at [168, 210] on button "Continue to application" at bounding box center [172, 211] width 54 height 13
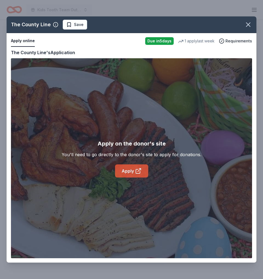
click at [142, 174] on link "Apply" at bounding box center [131, 170] width 33 height 13
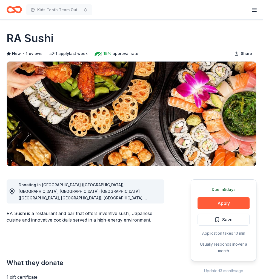
scroll to position [2, 0]
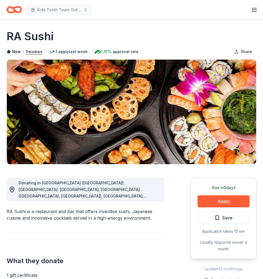
click at [99, 200] on div "Donating in [GEOGRAPHIC_DATA] ([GEOGRAPHIC_DATA]); [GEOGRAPHIC_DATA]; [GEOGRAPH…" at bounding box center [86, 189] width 158 height 24
click at [106, 193] on div "Donating in [GEOGRAPHIC_DATA] ([GEOGRAPHIC_DATA]); [GEOGRAPHIC_DATA]; [GEOGRAPH…" at bounding box center [89, 190] width 141 height 20
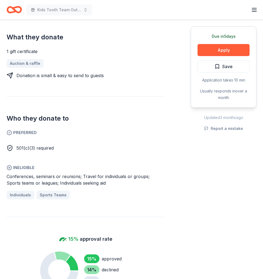
scroll to position [241, 0]
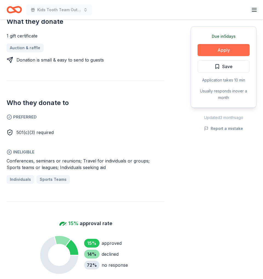
click at [228, 48] on button "Apply" at bounding box center [223, 50] width 52 height 12
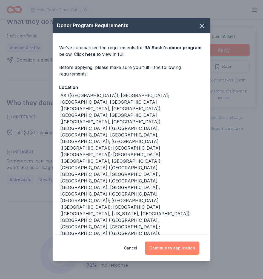
drag, startPoint x: 158, startPoint y: 247, endPoint x: 172, endPoint y: 246, distance: 14.5
click at [172, 246] on button "Continue to application" at bounding box center [172, 247] width 54 height 13
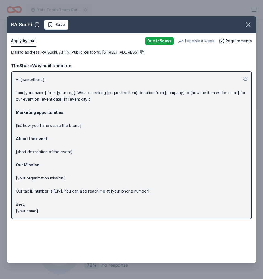
click at [112, 82] on p "Hi [name/there], I am [your name] from [your org]. We are seeking [requested it…" at bounding box center [131, 145] width 231 height 138
click at [56, 24] on span "Save" at bounding box center [60, 24] width 10 height 7
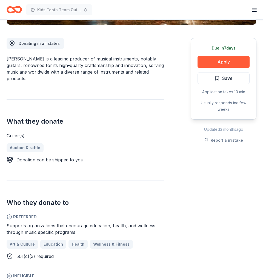
scroll to position [185, 0]
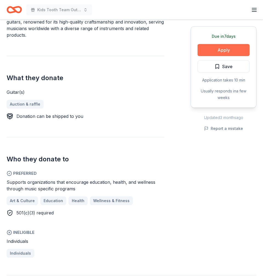
click at [214, 53] on button "Apply" at bounding box center [223, 50] width 52 height 12
click at [214, 49] on button "Apply" at bounding box center [223, 50] width 52 height 12
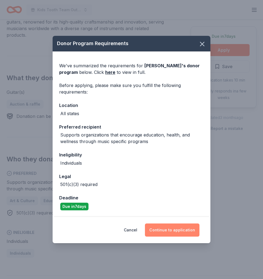
click at [171, 228] on button "Continue to application" at bounding box center [172, 229] width 54 height 13
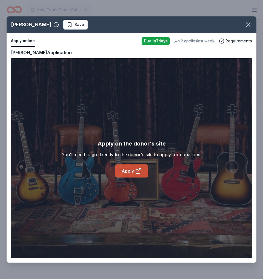
click at [122, 167] on link "Apply" at bounding box center [131, 170] width 33 height 13
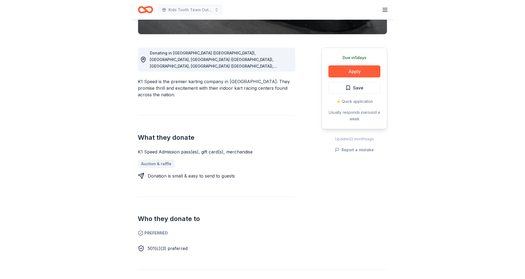
scroll to position [103, 0]
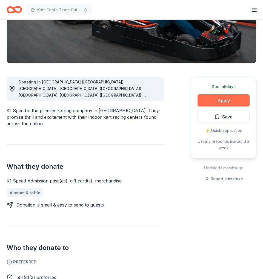
click at [212, 97] on button "Apply" at bounding box center [223, 100] width 52 height 12
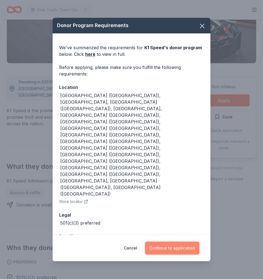
click at [167, 241] on button "Continue to application" at bounding box center [172, 247] width 54 height 13
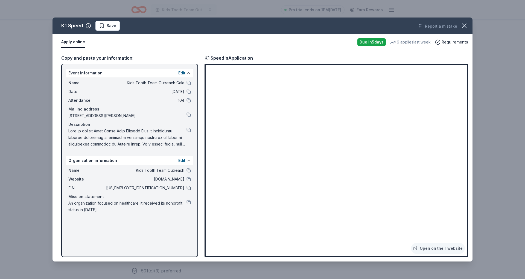
click at [189, 188] on button at bounding box center [189, 188] width 4 height 4
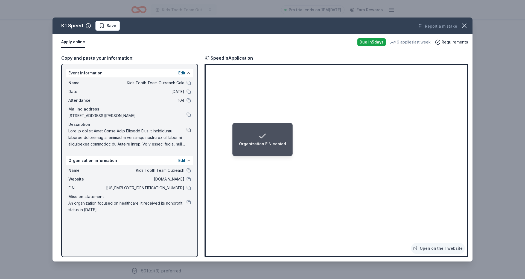
click at [189, 131] on button at bounding box center [189, 130] width 4 height 4
click at [179, 138] on span at bounding box center [127, 138] width 118 height 20
